Goal: Information Seeking & Learning: Learn about a topic

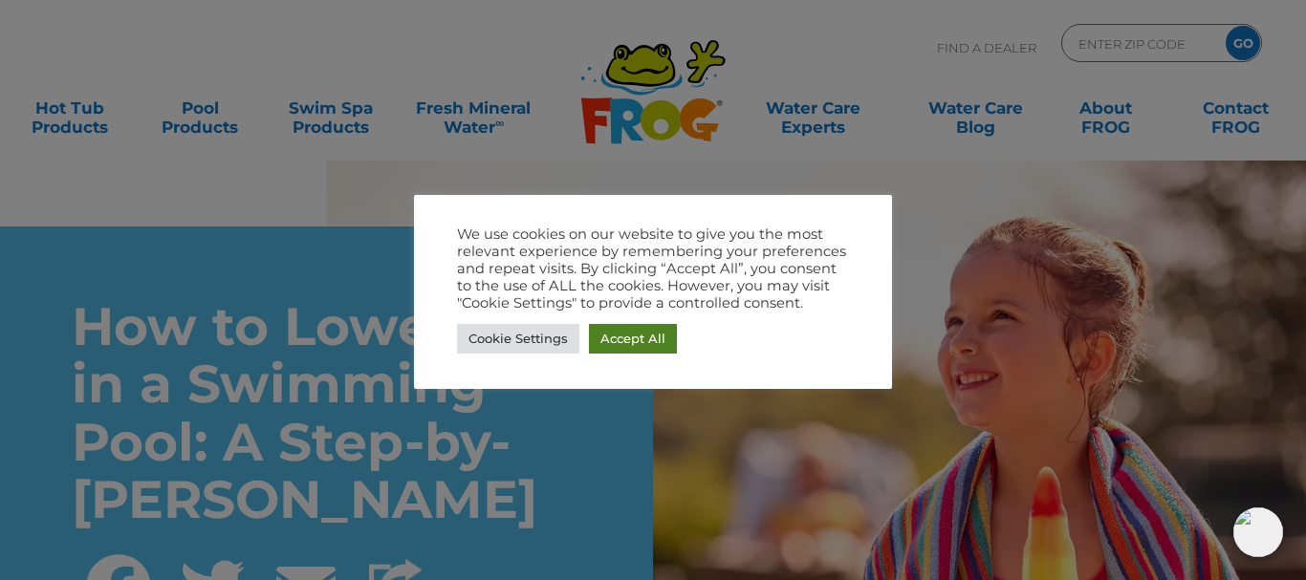
drag, startPoint x: 630, startPoint y: 340, endPoint x: 643, endPoint y: 323, distance: 21.2
click at [630, 340] on link "Accept All" at bounding box center [633, 339] width 88 height 30
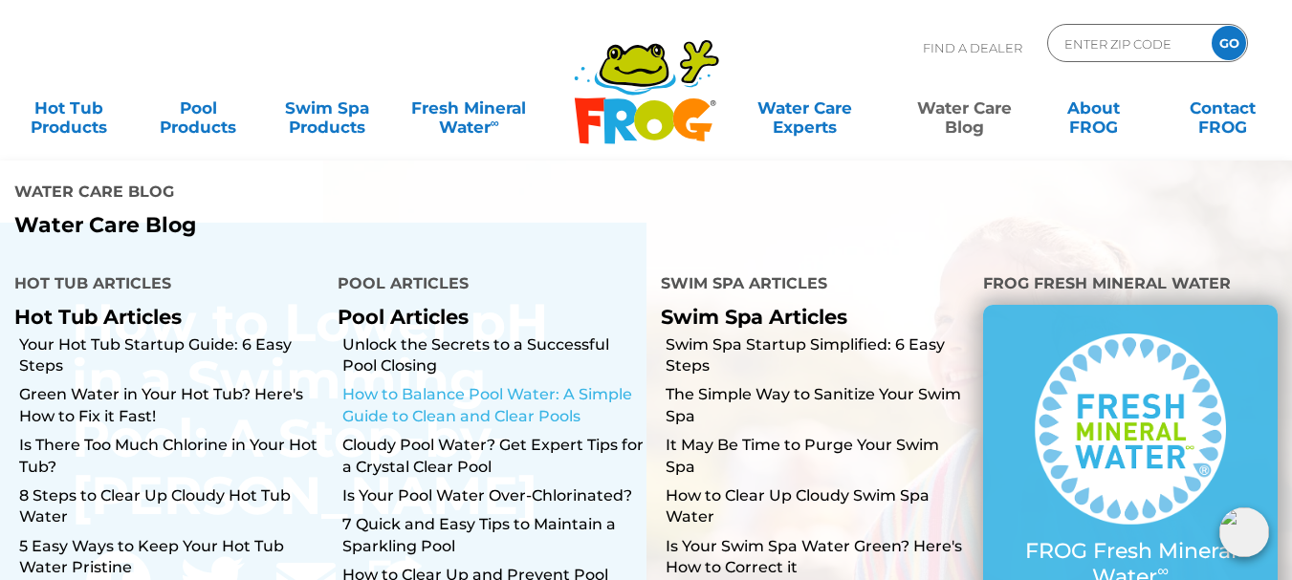
click at [477, 384] on link "How to Balance Pool Water: A Simple Guide to Clean and Clear Pools" at bounding box center [494, 405] width 304 height 43
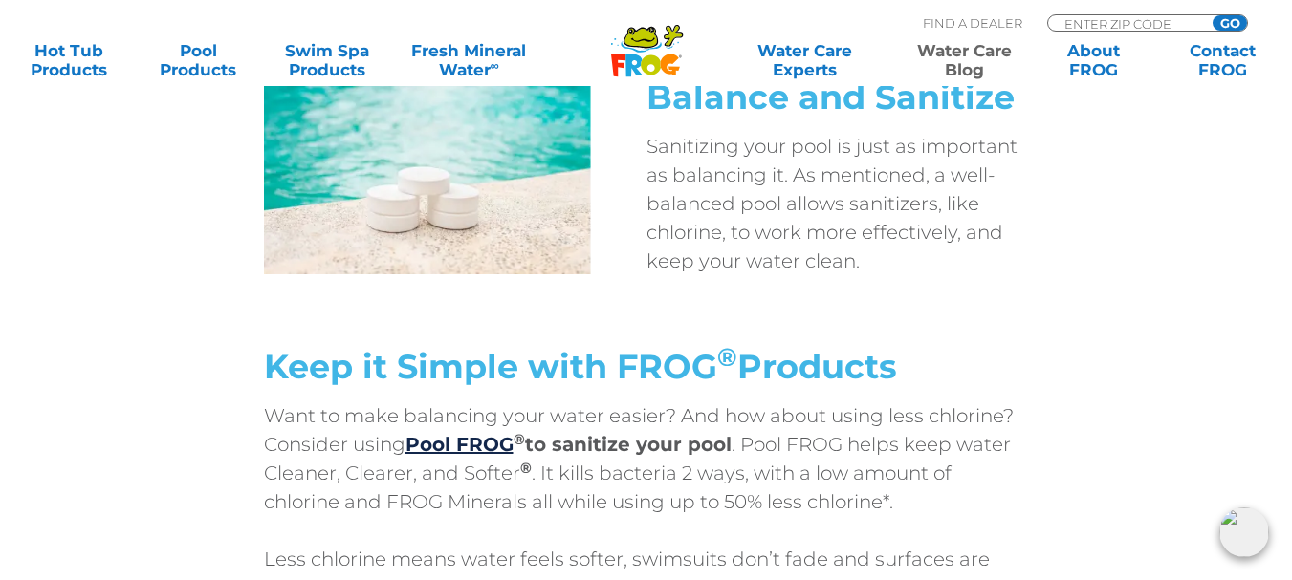
scroll to position [7140, 0]
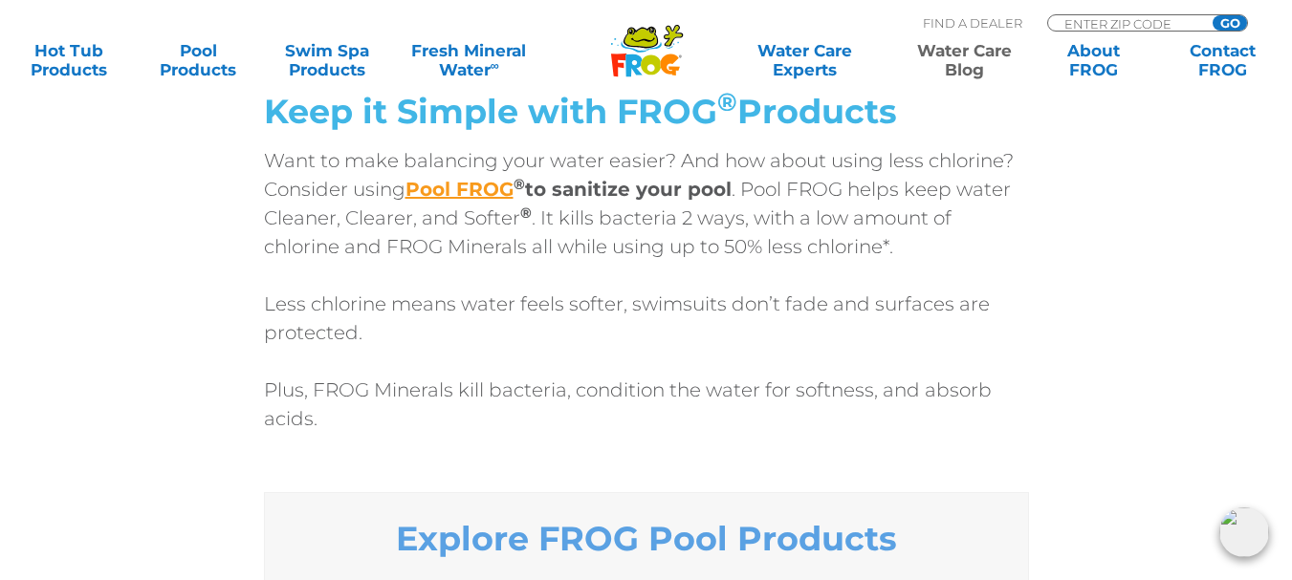
click at [494, 178] on link "Pool FROG" at bounding box center [459, 189] width 108 height 23
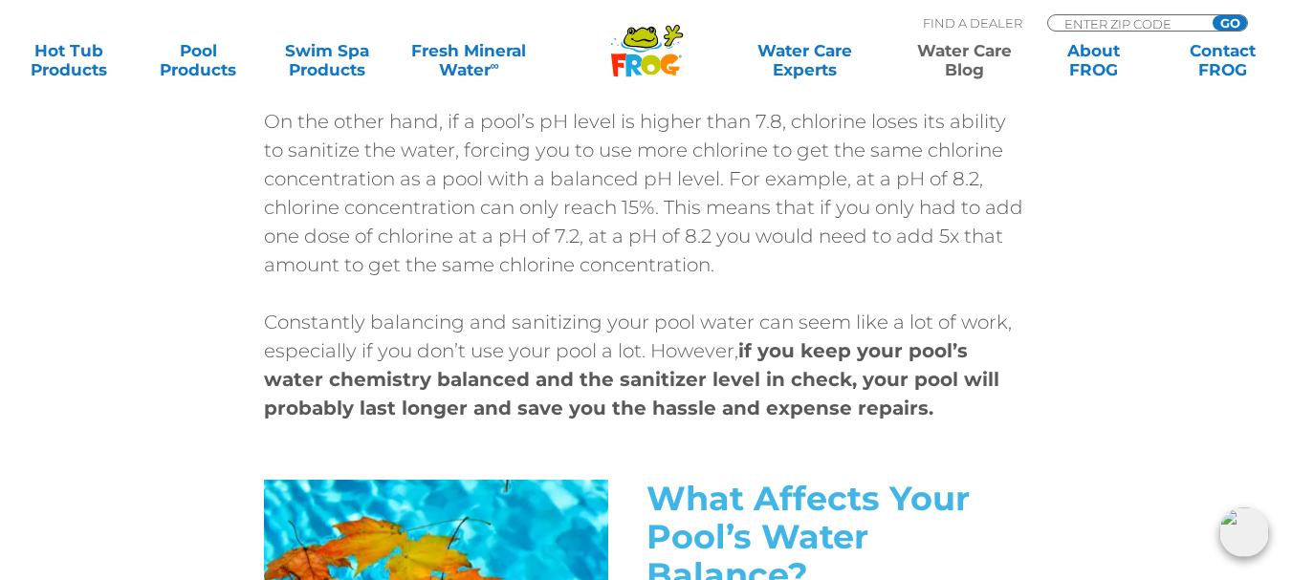
scroll to position [3060, 0]
